Goal: Information Seeking & Learning: Learn about a topic

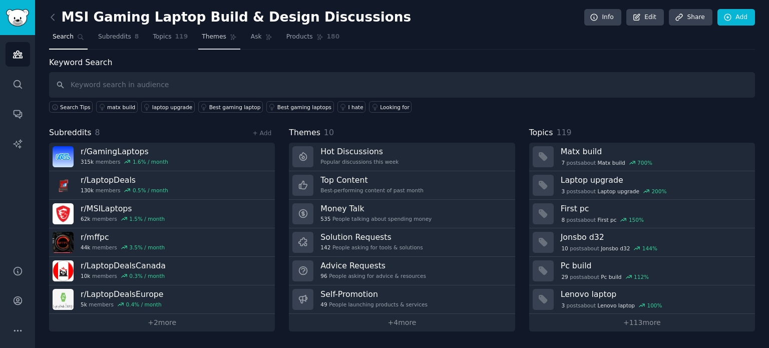
click at [202, 37] on span "Themes" at bounding box center [214, 37] width 25 height 9
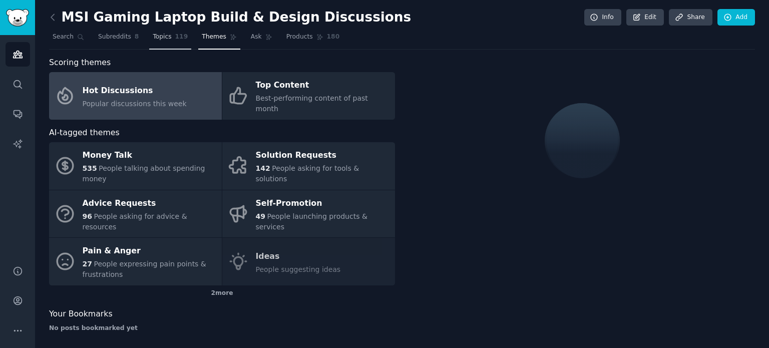
click at [173, 42] on link "Topics 119" at bounding box center [170, 39] width 42 height 21
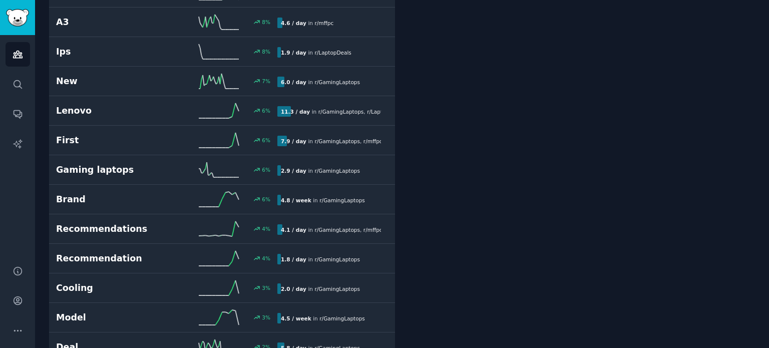
scroll to position [1393, 0]
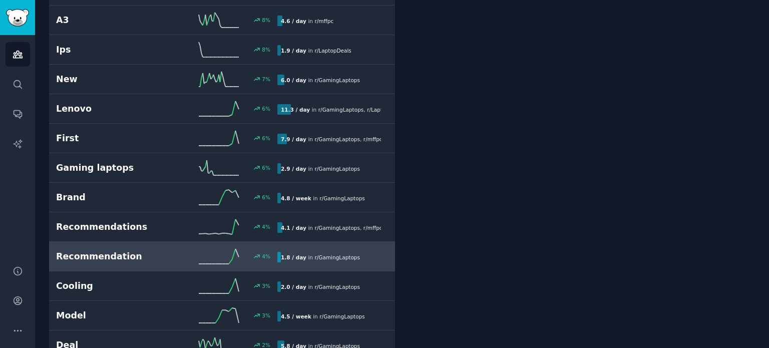
click at [292, 261] on link "Recommendation 4 % 1.8 / day in r/ GamingLaptops" at bounding box center [222, 257] width 346 height 30
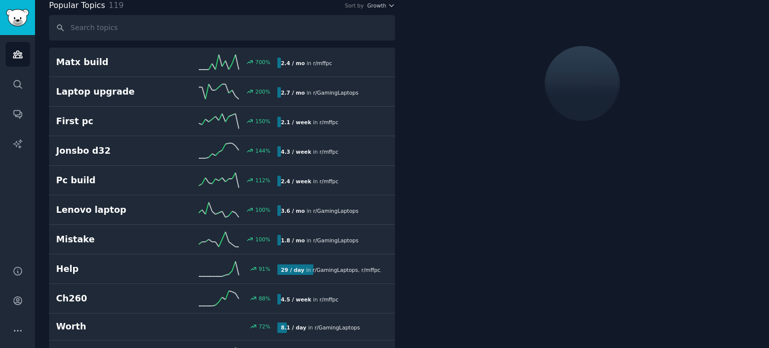
scroll to position [56, 0]
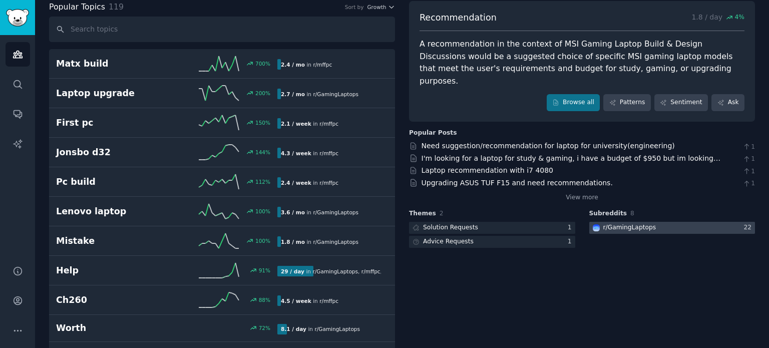
click at [657, 222] on div at bounding box center [672, 228] width 166 height 13
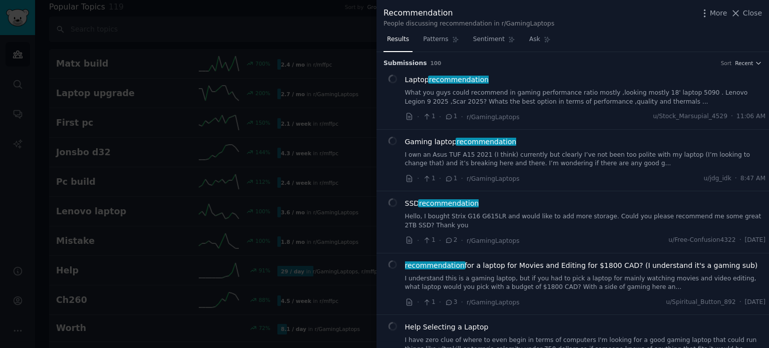
click at [455, 140] on span "recommendation" at bounding box center [486, 142] width 62 height 8
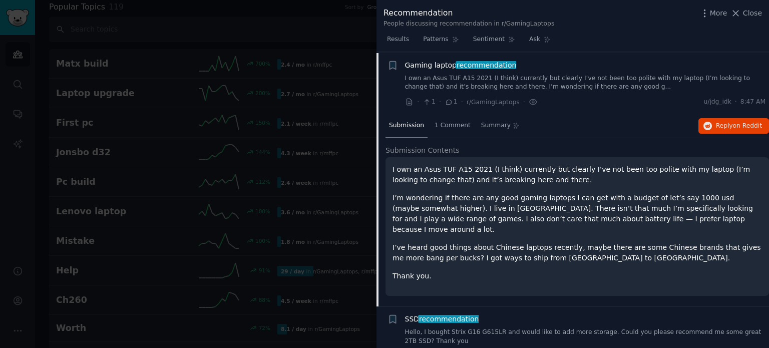
scroll to position [78, 0]
click at [738, 128] on span "on Reddit" at bounding box center [747, 124] width 29 height 7
